Goal: Task Accomplishment & Management: Use online tool/utility

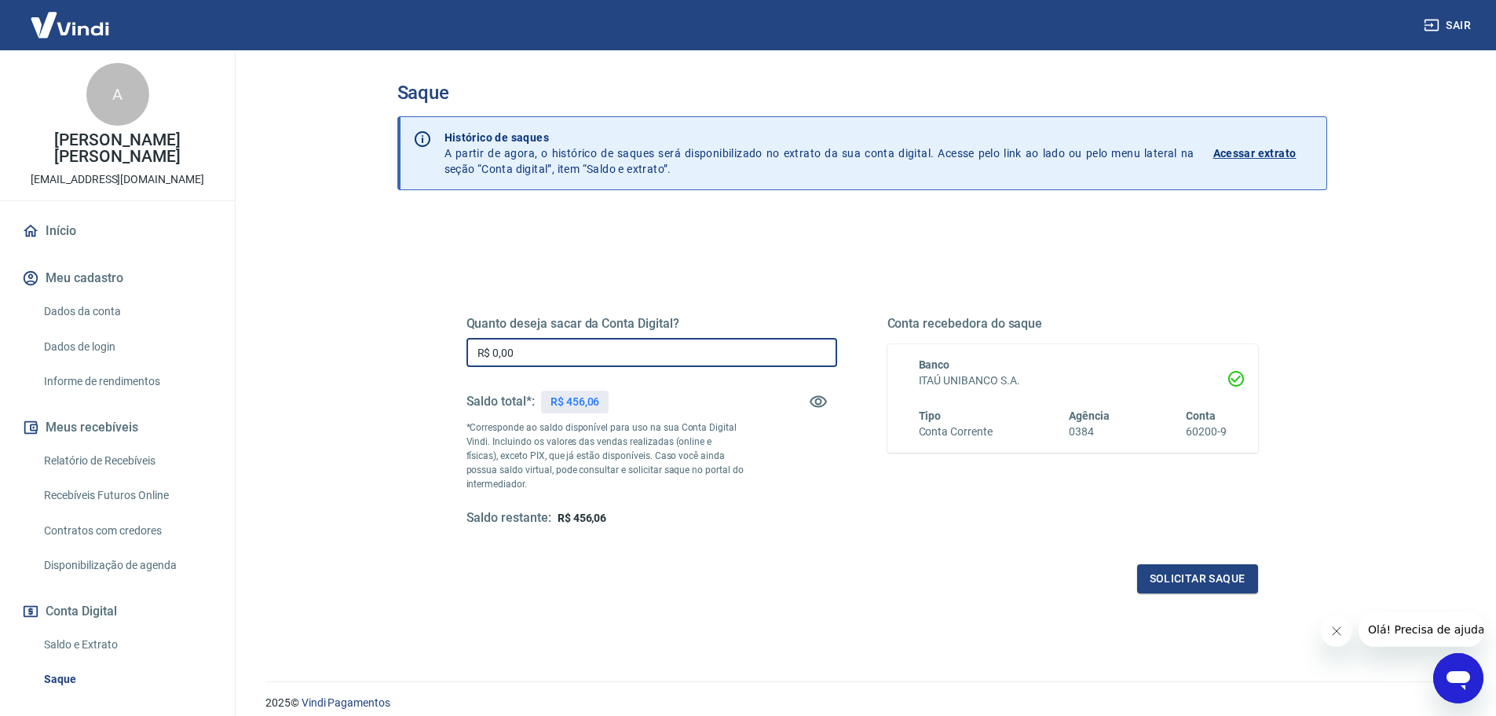
click at [536, 359] on input "R$ 0,00" at bounding box center [652, 352] width 371 height 29
type input "R$ 456,06"
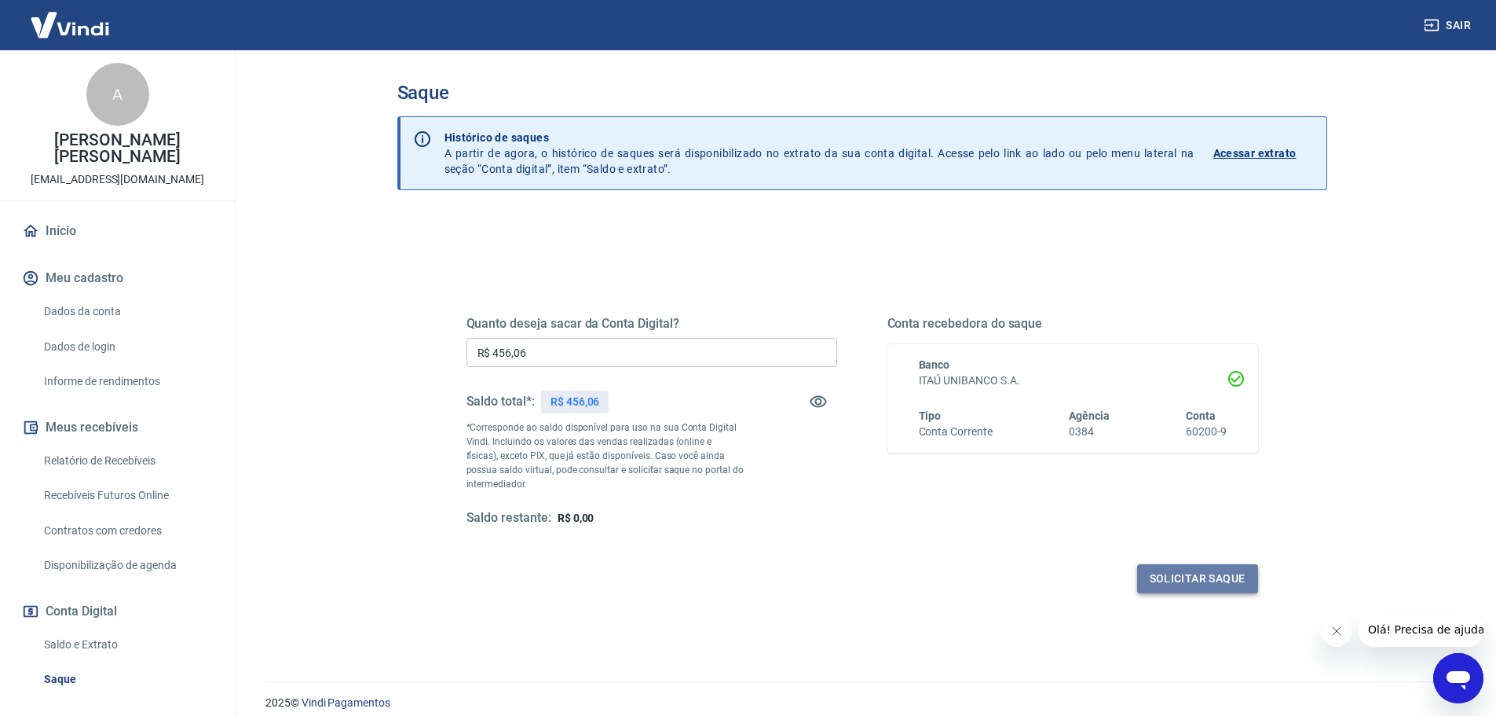
click at [1222, 582] on button "Solicitar saque" at bounding box center [1197, 578] width 121 height 29
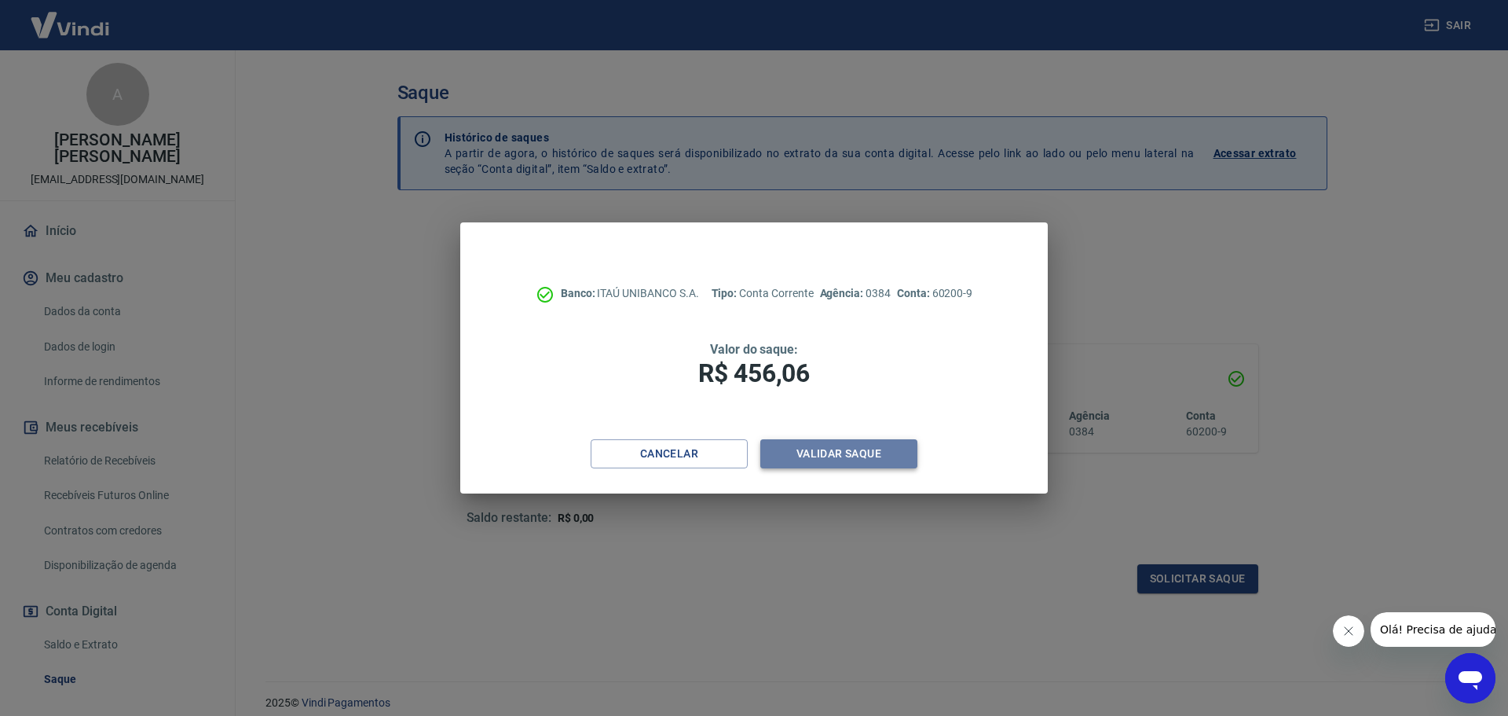
click at [835, 464] on button "Validar saque" at bounding box center [838, 453] width 157 height 29
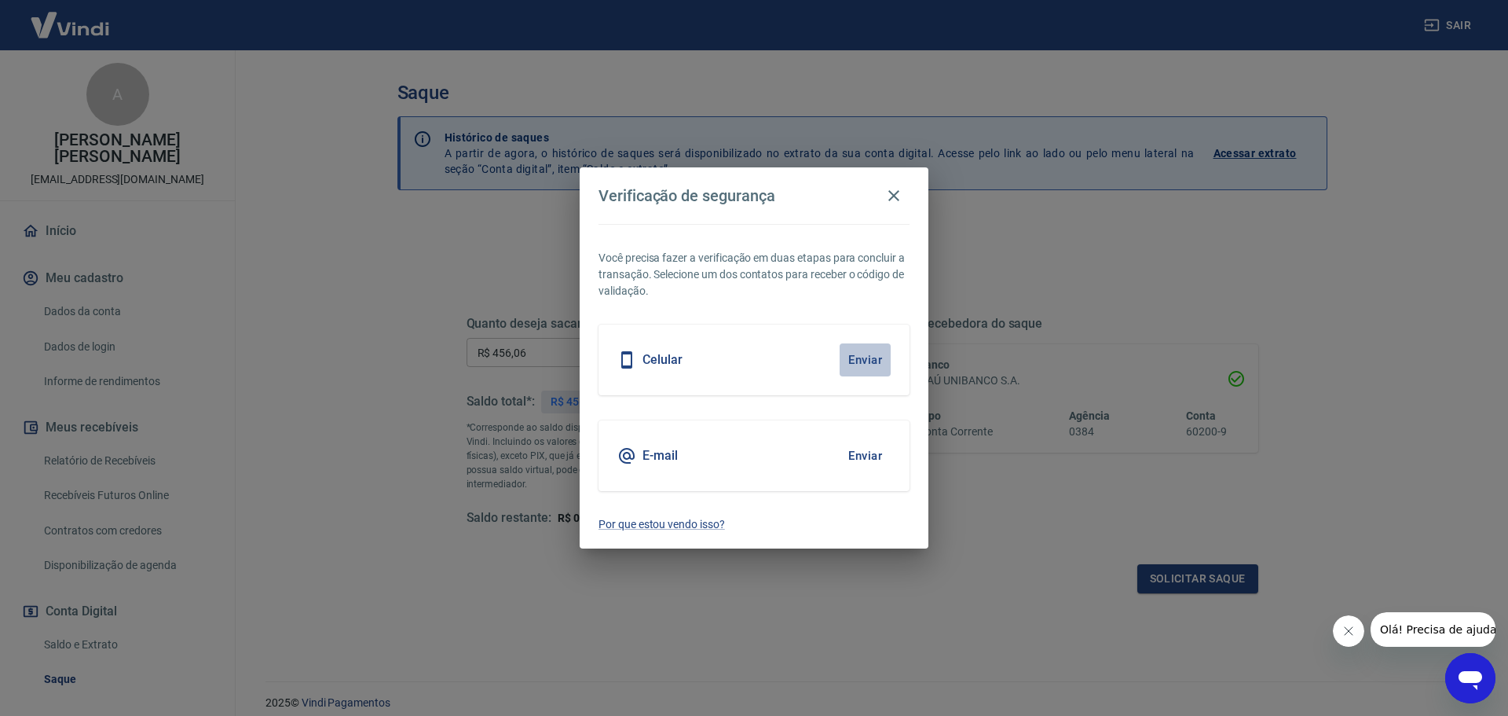
click at [871, 361] on button "Enviar" at bounding box center [865, 359] width 51 height 33
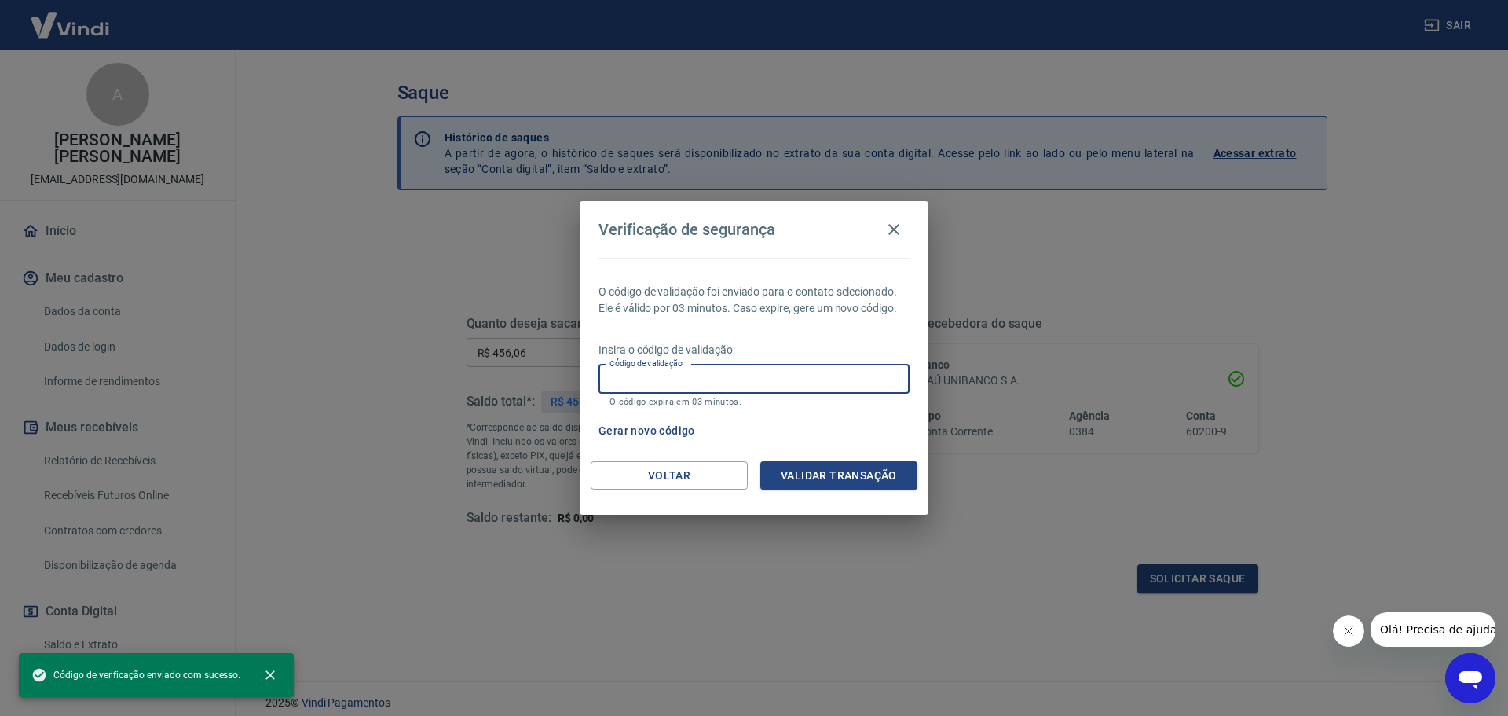
click at [827, 380] on input "Código de validação" at bounding box center [754, 378] width 311 height 29
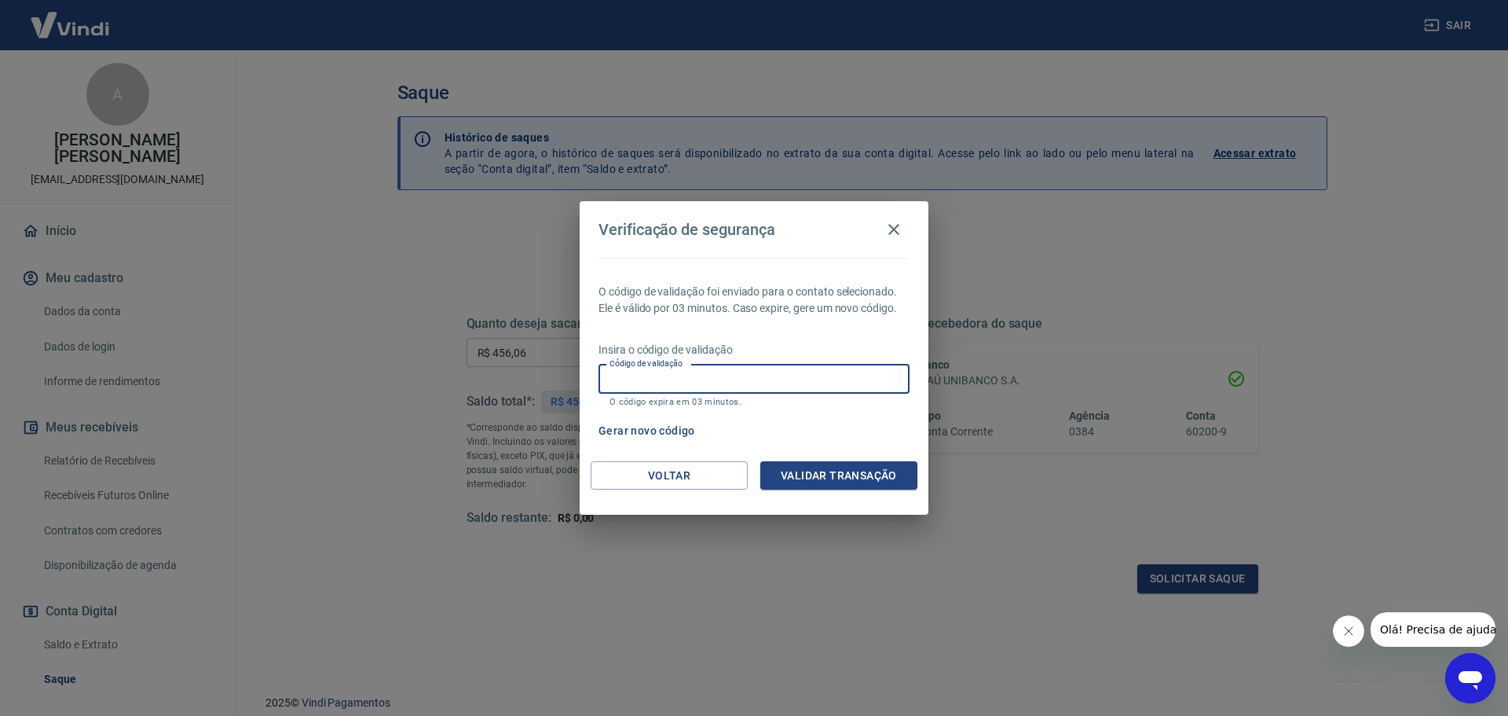
click at [1032, 244] on div "Verificação de segurança O código de validação foi enviado para o contato selec…" at bounding box center [754, 358] width 1508 height 716
click at [812, 435] on div "Gerar novo código" at bounding box center [750, 430] width 317 height 29
click at [989, 586] on div "Verificação de segurança O código de validação foi enviado para o contato selec…" at bounding box center [754, 358] width 1508 height 716
click at [815, 415] on div "O código de validação foi enviado para o contato selecionado. Ele é válido por …" at bounding box center [754, 359] width 349 height 203
click at [798, 420] on div "Gerar novo código" at bounding box center [750, 430] width 317 height 29
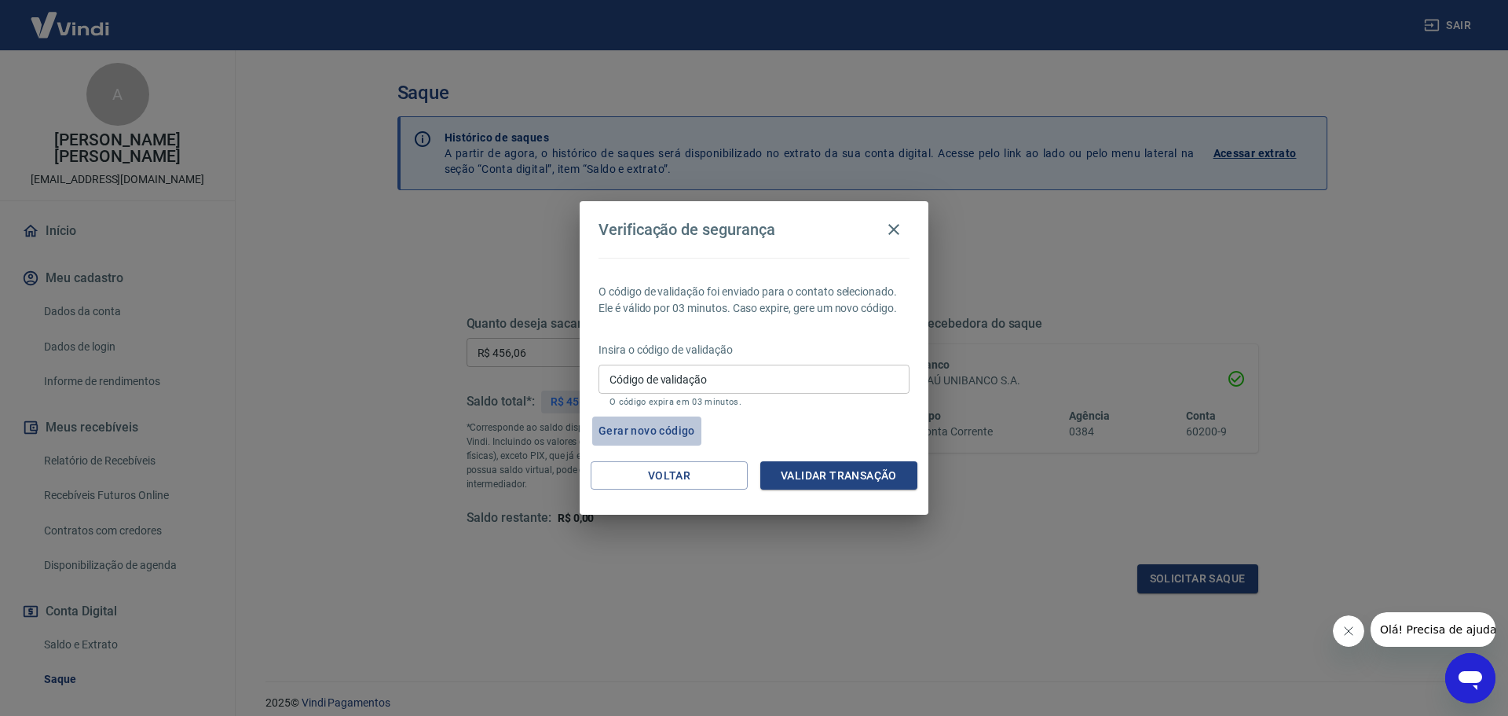
click at [648, 430] on button "Gerar novo código" at bounding box center [646, 430] width 109 height 29
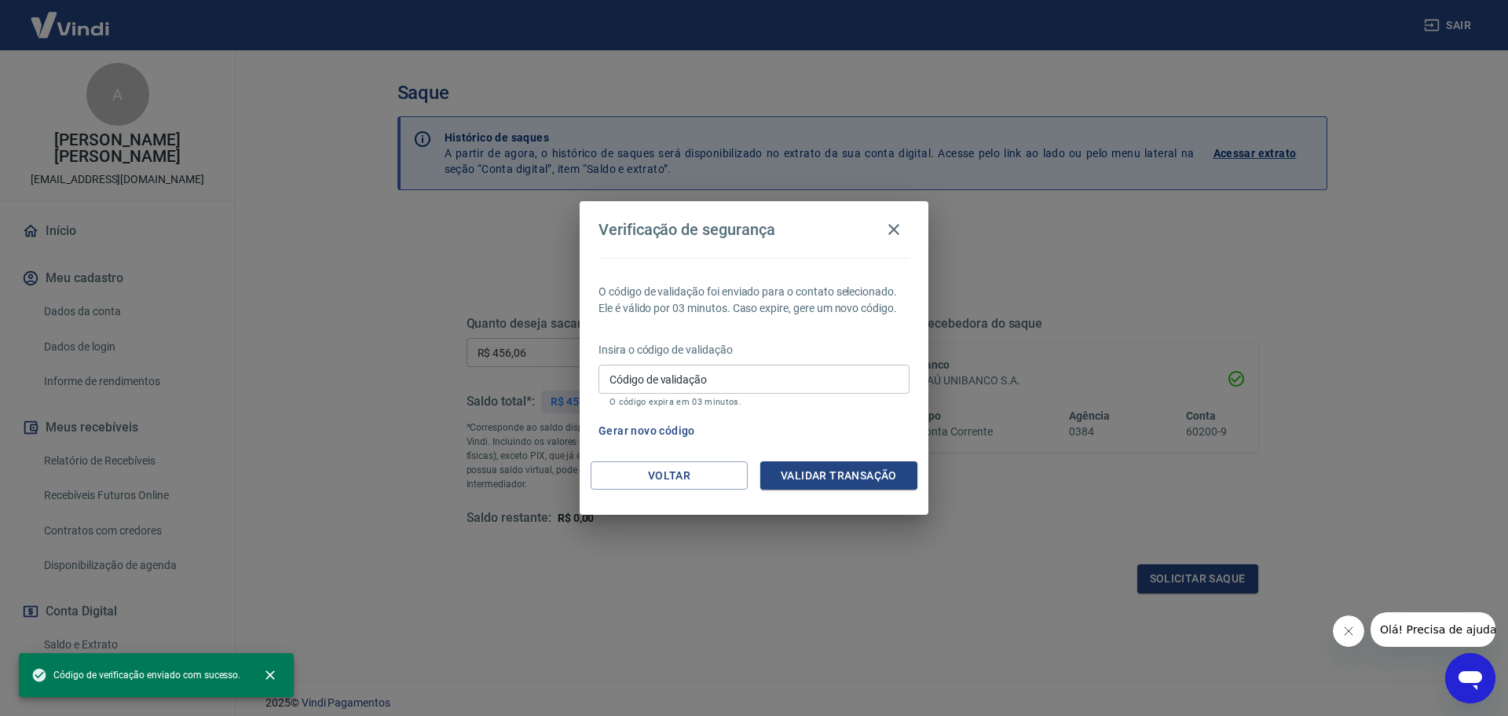
click at [755, 425] on div "Gerar novo código" at bounding box center [750, 430] width 317 height 29
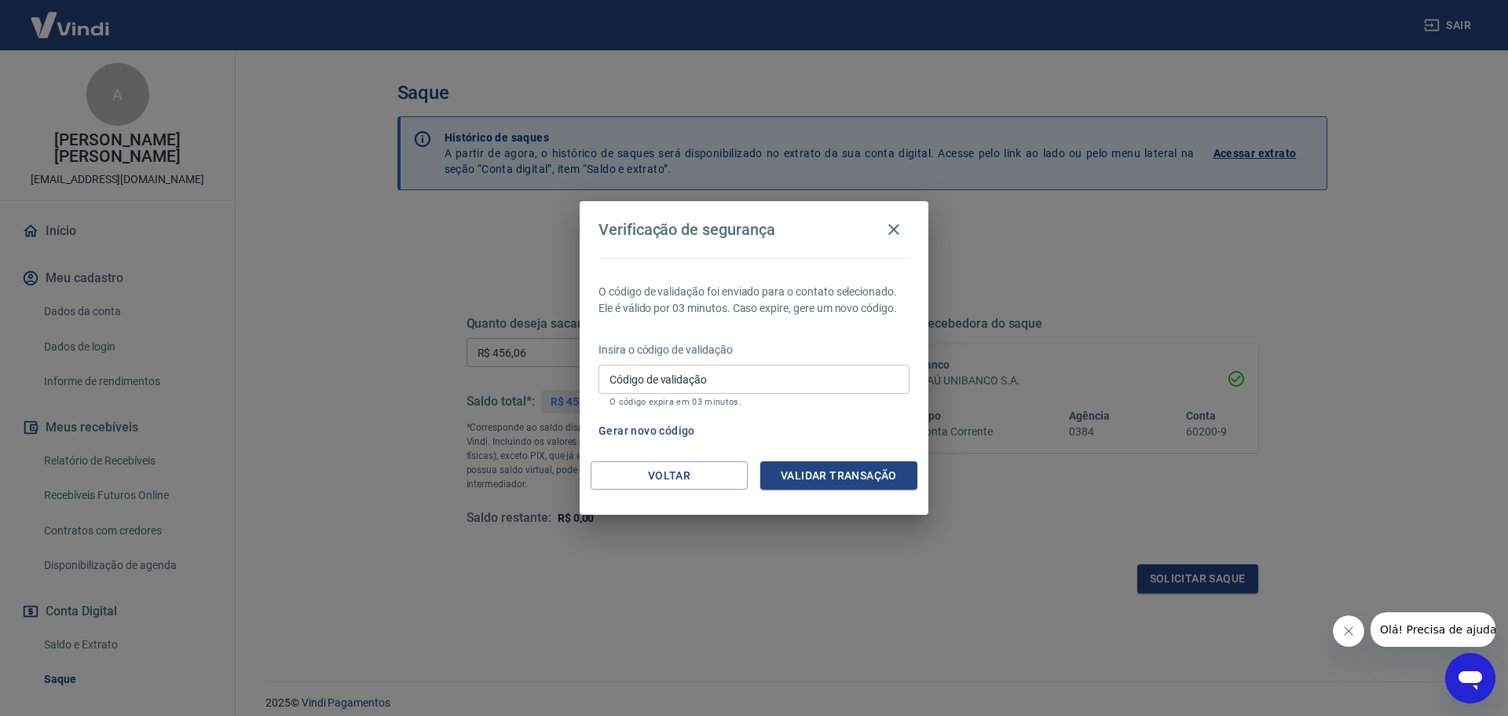
click at [772, 426] on div "Gerar novo código" at bounding box center [750, 430] width 317 height 29
click at [774, 368] on input "Código de validação" at bounding box center [754, 378] width 311 height 29
click at [865, 452] on div "O código de validação foi enviado para o contato selecionado. Ele é válido por …" at bounding box center [754, 359] width 349 height 203
click at [661, 430] on button "Gerar novo código" at bounding box center [646, 430] width 109 height 29
click at [802, 431] on div "Gerar novo código" at bounding box center [750, 430] width 317 height 29
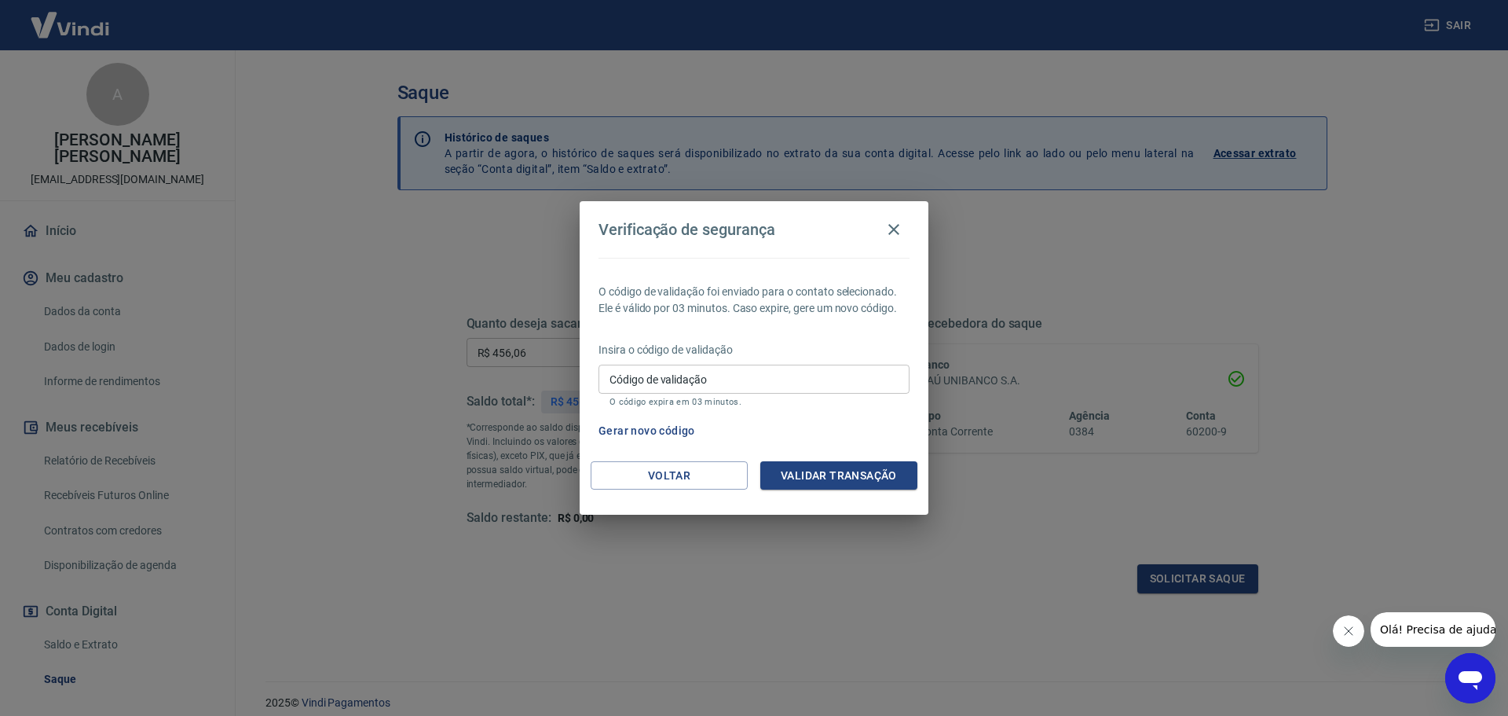
click at [841, 421] on div "Gerar novo código" at bounding box center [750, 430] width 317 height 29
click at [652, 433] on button "Gerar novo código" at bounding box center [646, 430] width 109 height 29
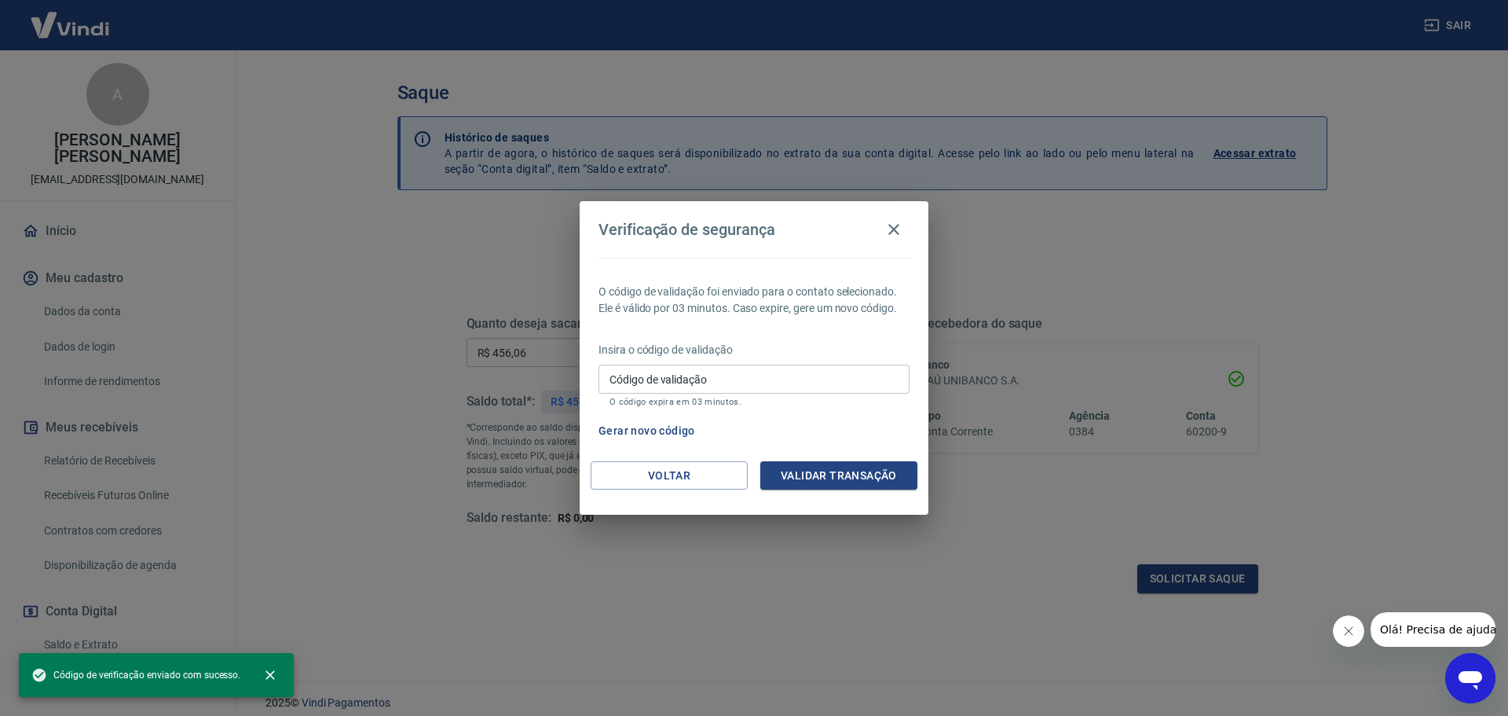
click at [1348, 526] on div "Verificação de segurança O código de validação foi enviado para o contato selec…" at bounding box center [754, 358] width 1508 height 716
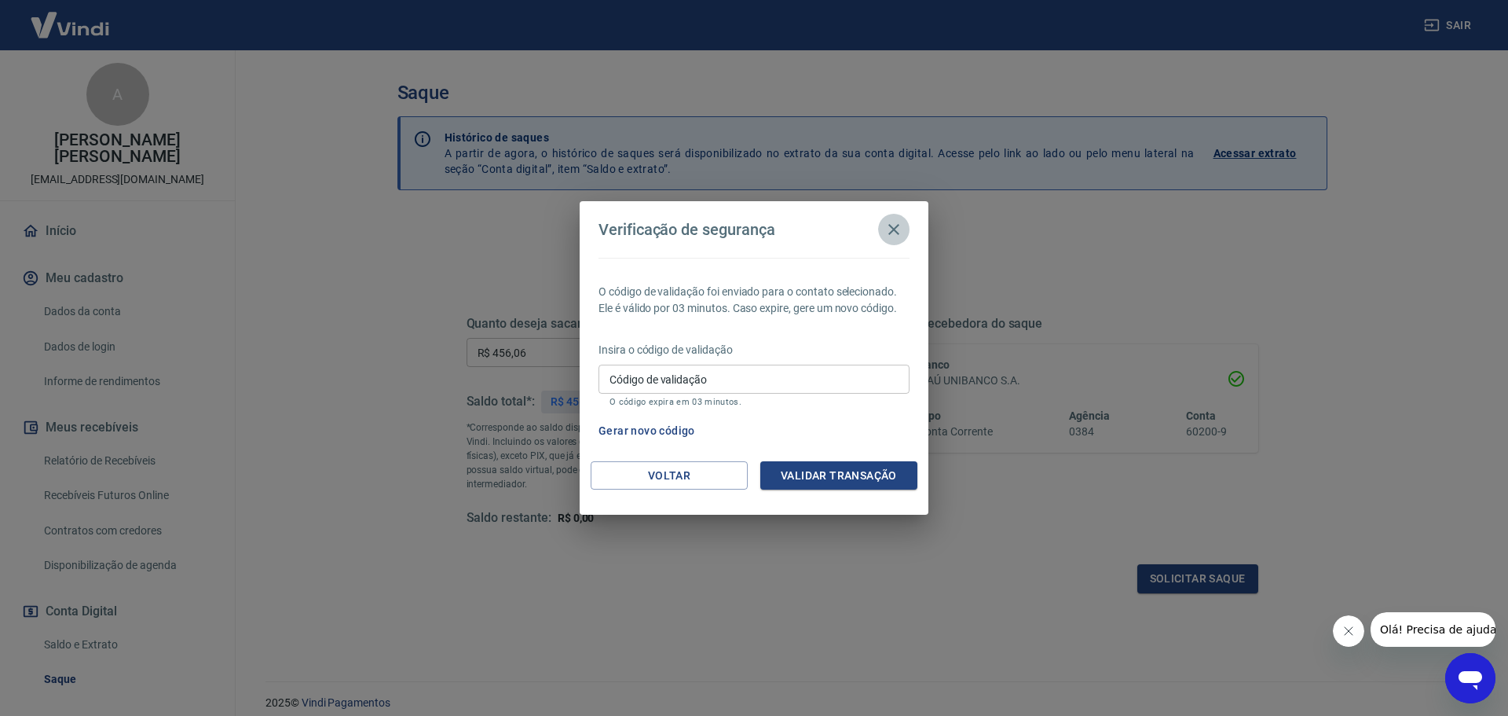
click at [902, 233] on icon "button" at bounding box center [893, 229] width 19 height 19
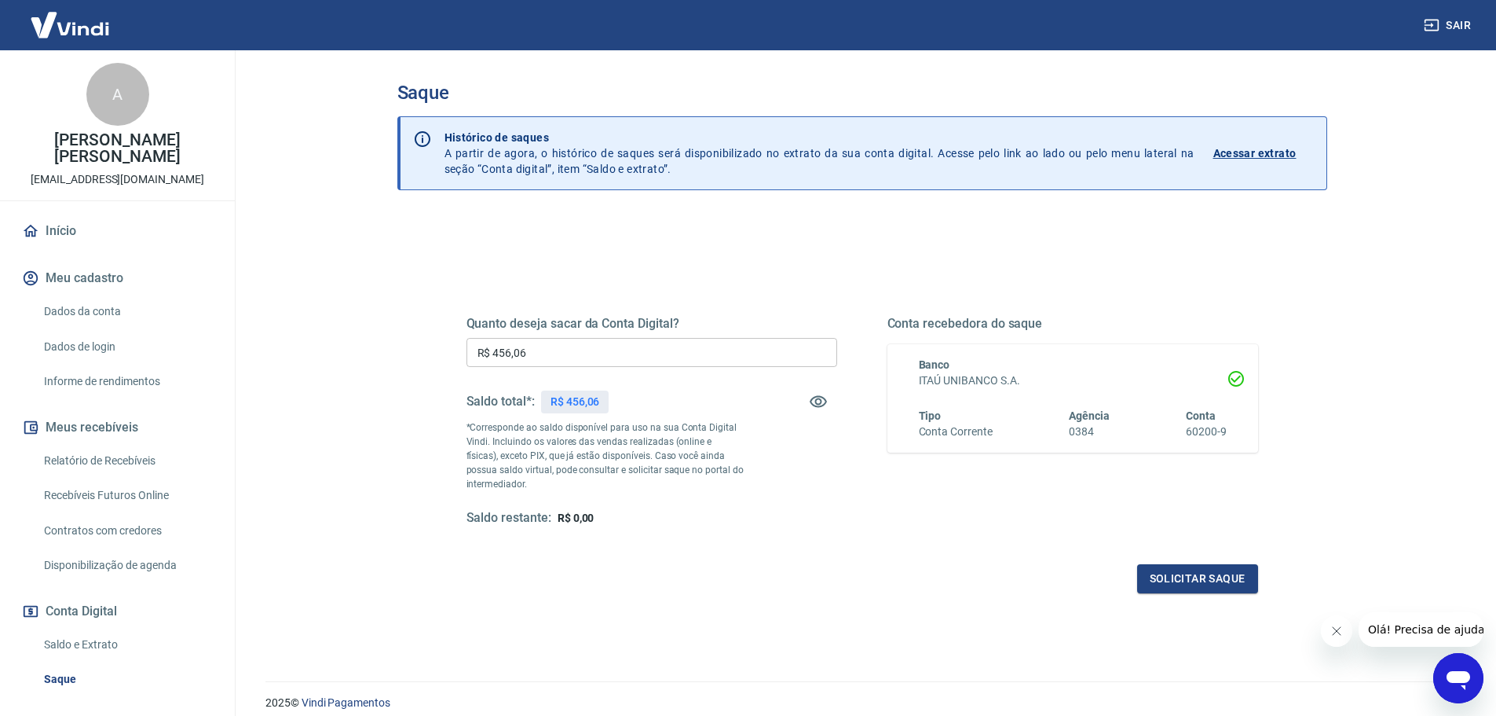
click at [926, 254] on div "Quanto deseja sacar da Conta Digital? R$ 456,06 ​ Saldo total*: R$ 456,06 *Corr…" at bounding box center [862, 429] width 829 height 365
click at [719, 610] on div "Quanto deseja sacar da Conta Digital? R$ 456,06 ​ Saldo total*: R$ 456,06 *Corr…" at bounding box center [862, 429] width 829 height 365
click at [709, 216] on div "Quanto deseja sacar da Conta Digital? R$ 456,06 ​ Saldo total*: R$ 456,06 *Corr…" at bounding box center [862, 496] width 930 height 562
click at [581, 354] on input "R$ 0,00" at bounding box center [652, 352] width 371 height 29
type input "R$ 456,06"
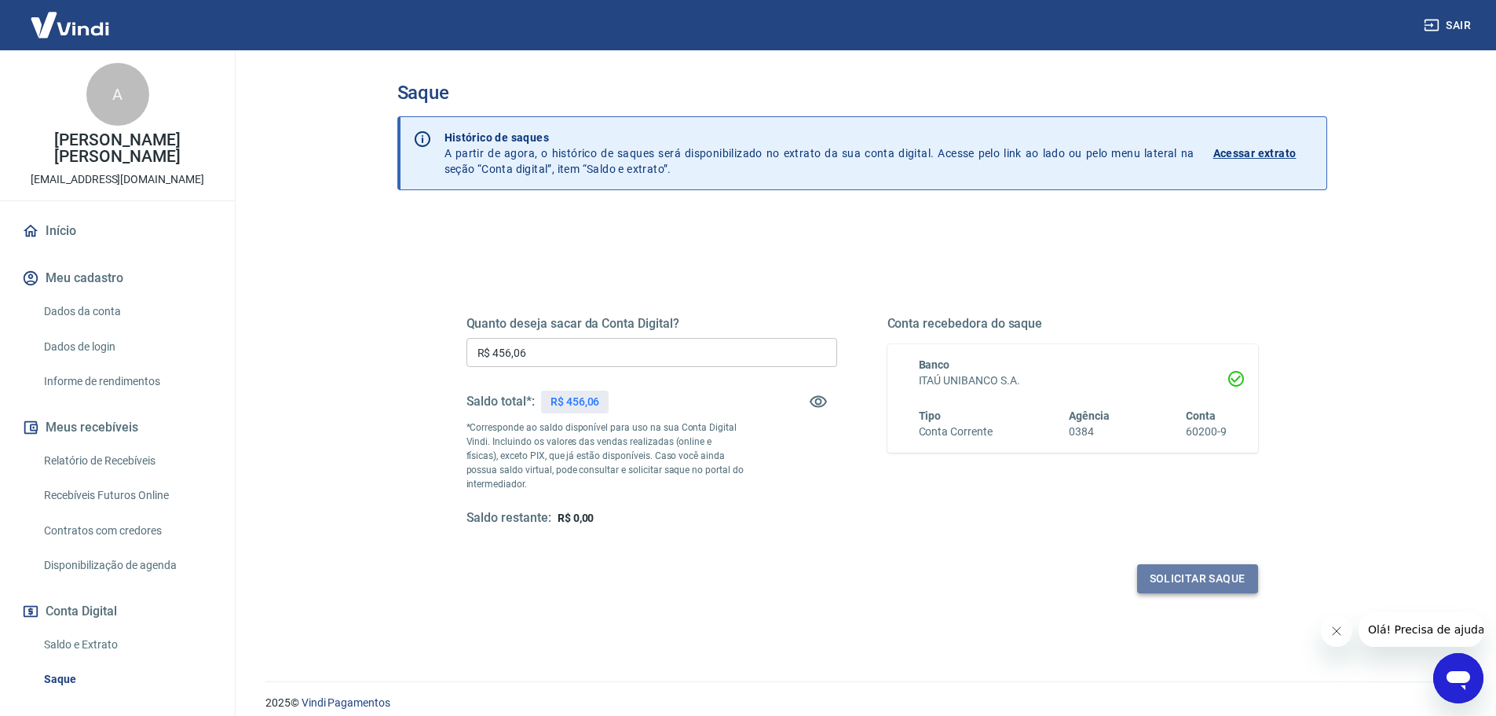
click at [1190, 584] on button "Solicitar saque" at bounding box center [1197, 578] width 121 height 29
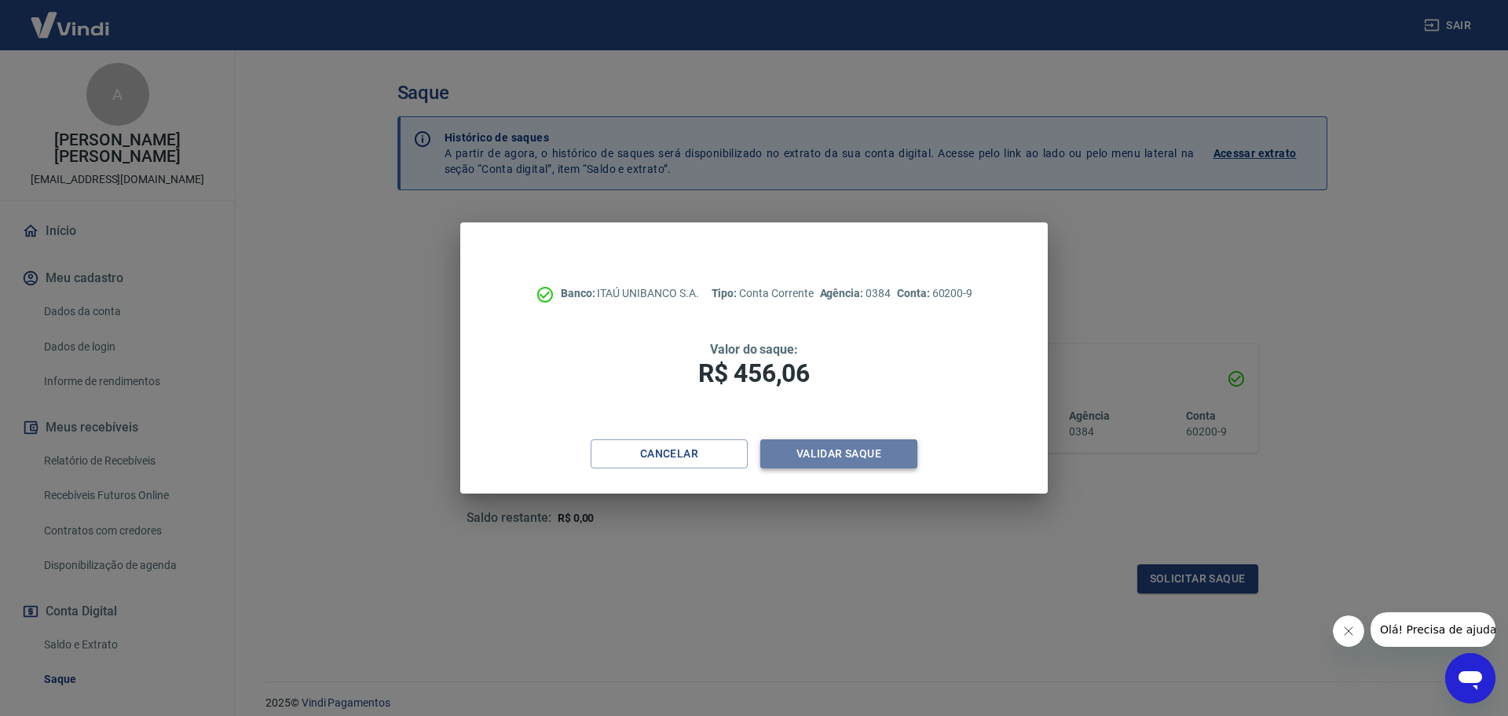
click at [855, 456] on button "Validar saque" at bounding box center [838, 453] width 157 height 29
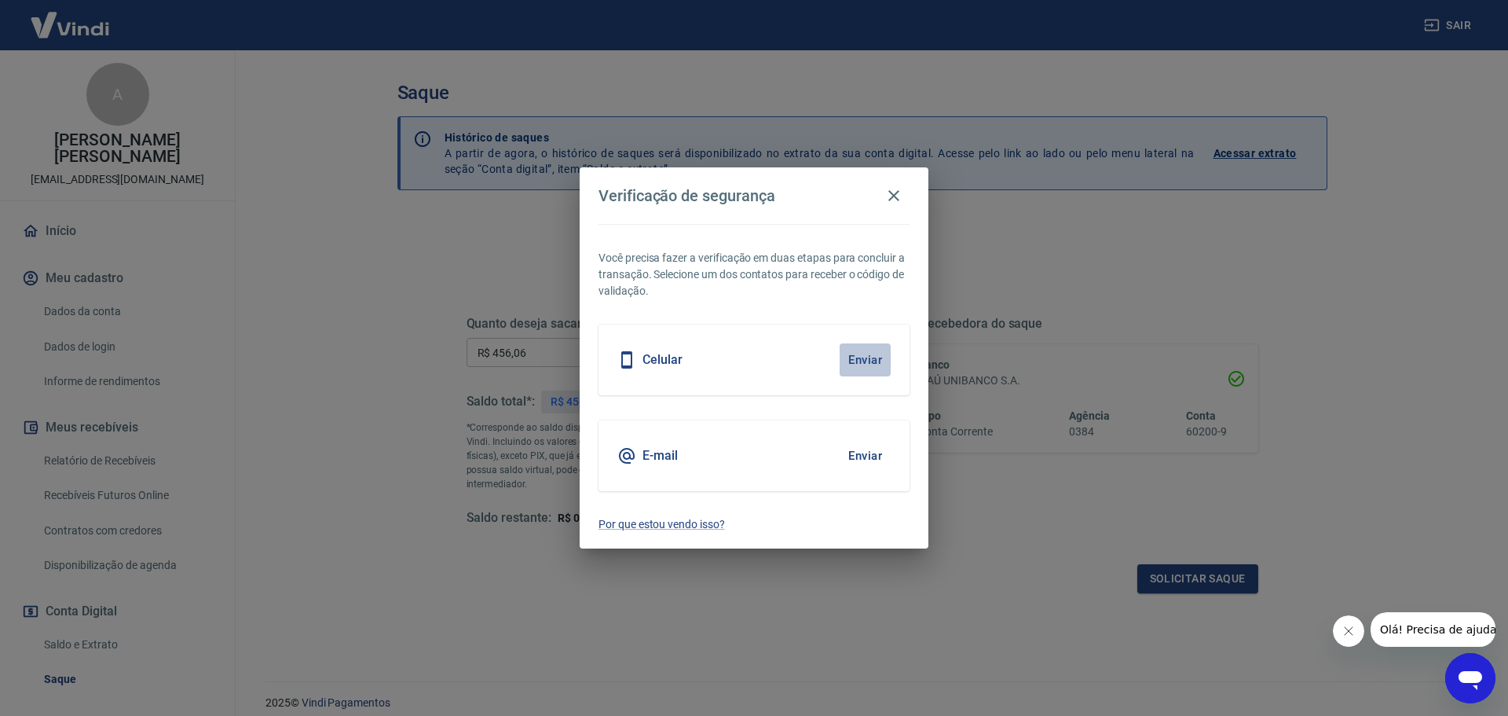
click at [862, 355] on button "Enviar" at bounding box center [865, 359] width 51 height 33
